Goal: Task Accomplishment & Management: Manage account settings

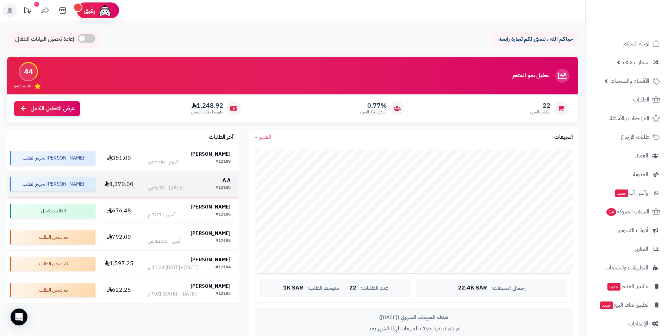
click at [225, 181] on strong "A A" at bounding box center [227, 180] width 8 height 7
click at [210, 153] on strong "[PERSON_NAME]" at bounding box center [211, 153] width 40 height 7
click at [224, 178] on strong "A A" at bounding box center [227, 180] width 8 height 7
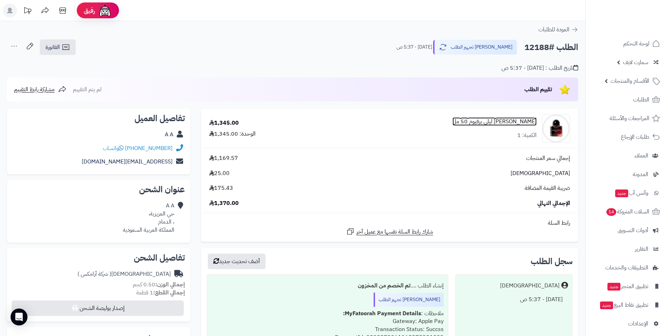
click at [494, 125] on link "بايريدو كازابلانكا ليلي برفيوم 50 مل" at bounding box center [495, 122] width 84 height 8
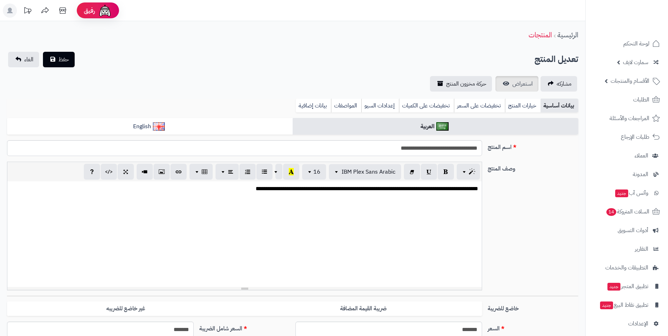
scroll to position [120, 0]
click at [522, 85] on span "استعراض" at bounding box center [523, 84] width 20 height 8
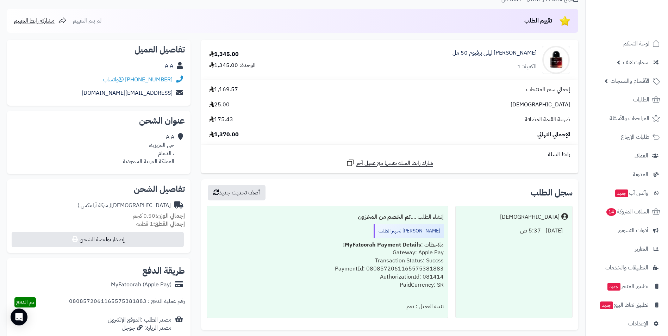
scroll to position [35, 0]
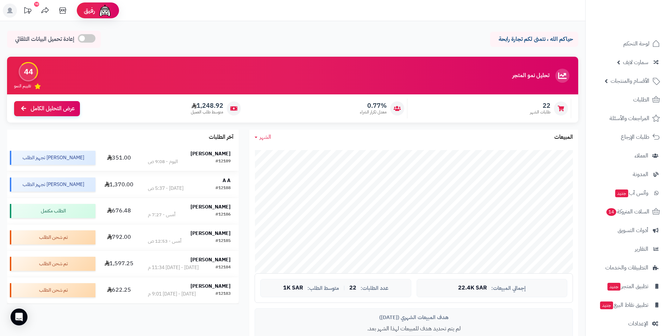
click at [229, 154] on strong "[PERSON_NAME]" at bounding box center [211, 153] width 40 height 7
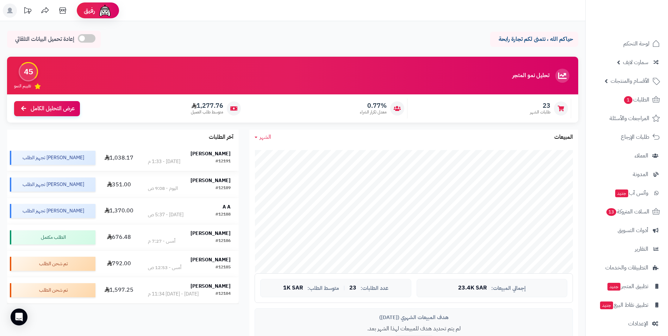
click at [231, 159] on td "Faisal Sindi #12191 اليوم - 1:33 م" at bounding box center [189, 158] width 99 height 26
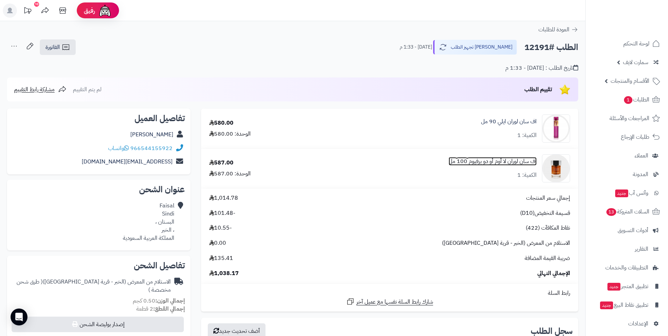
click at [494, 160] on link "اف سان لوران لا أوم أو دو برفيوم 100 مل" at bounding box center [493, 162] width 88 height 8
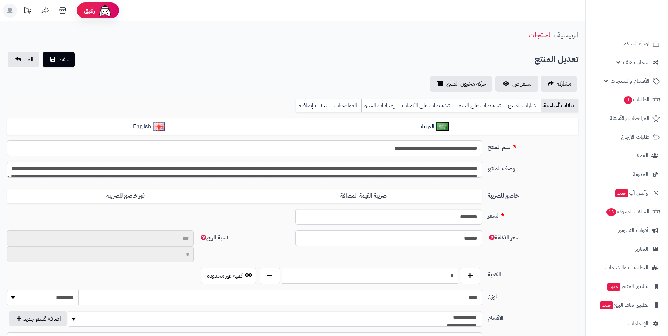
scroll to position [14, 0]
type input "**"
type input "**********"
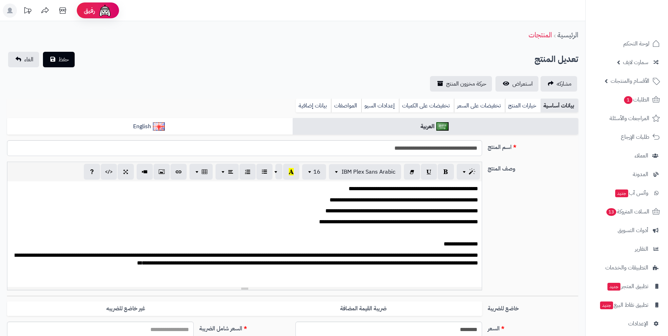
type input "******"
click at [520, 86] on span "استعراض" at bounding box center [523, 84] width 20 height 8
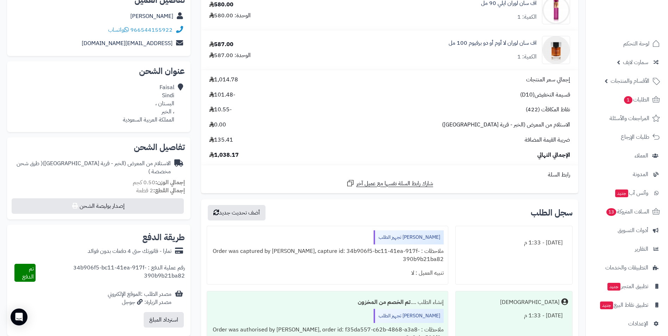
scroll to position [141, 0]
